Goal: Task Accomplishment & Management: Use online tool/utility

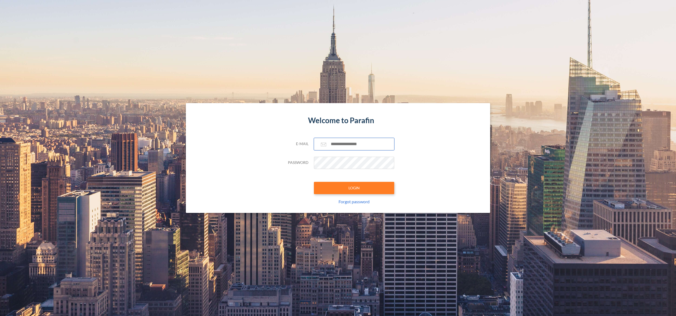
click at [341, 141] on input "text" at bounding box center [354, 144] width 80 height 12
paste input "**********"
type input "**********"
click at [338, 187] on button "LOGIN" at bounding box center [354, 188] width 80 height 12
